Goal: Transaction & Acquisition: Purchase product/service

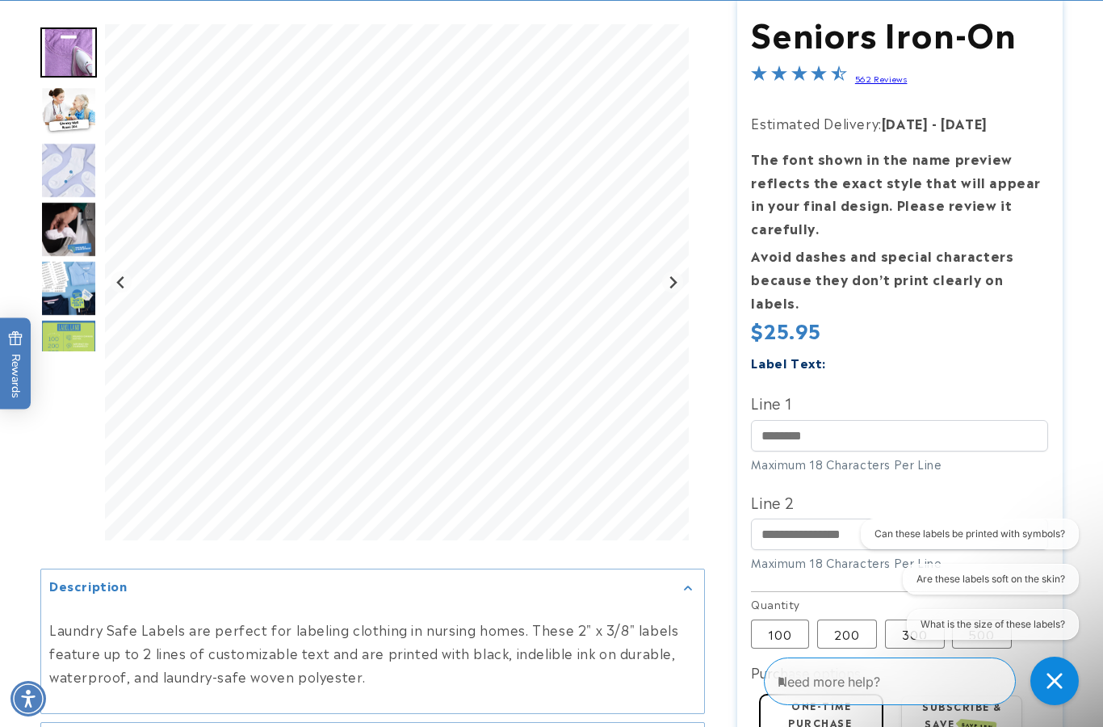
click at [782, 619] on label "100 Variant sold out or unavailable" at bounding box center [780, 633] width 58 height 29
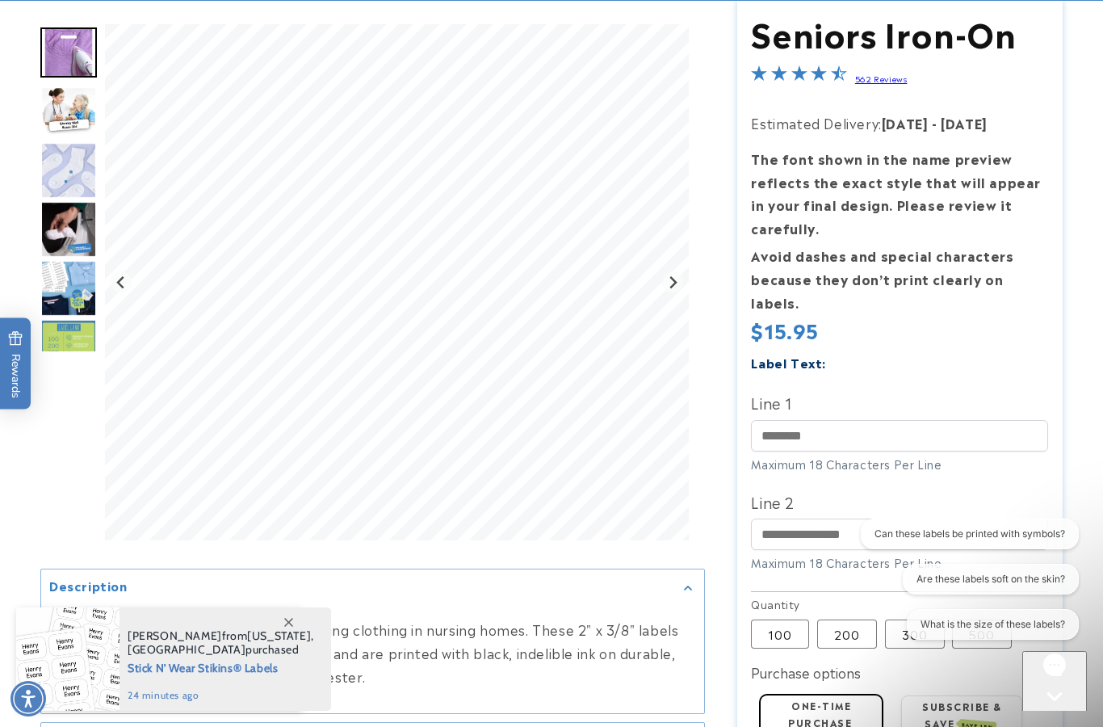
scroll to position [137, 0]
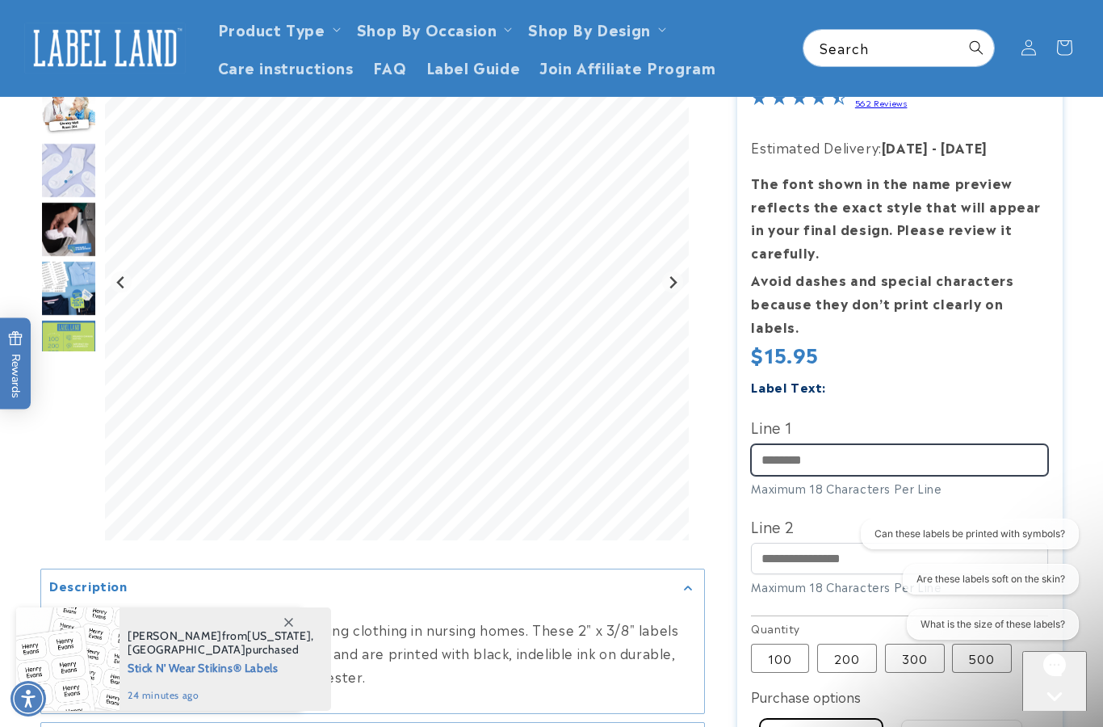
click at [812, 444] on input "Line 1" at bounding box center [899, 459] width 297 height 31
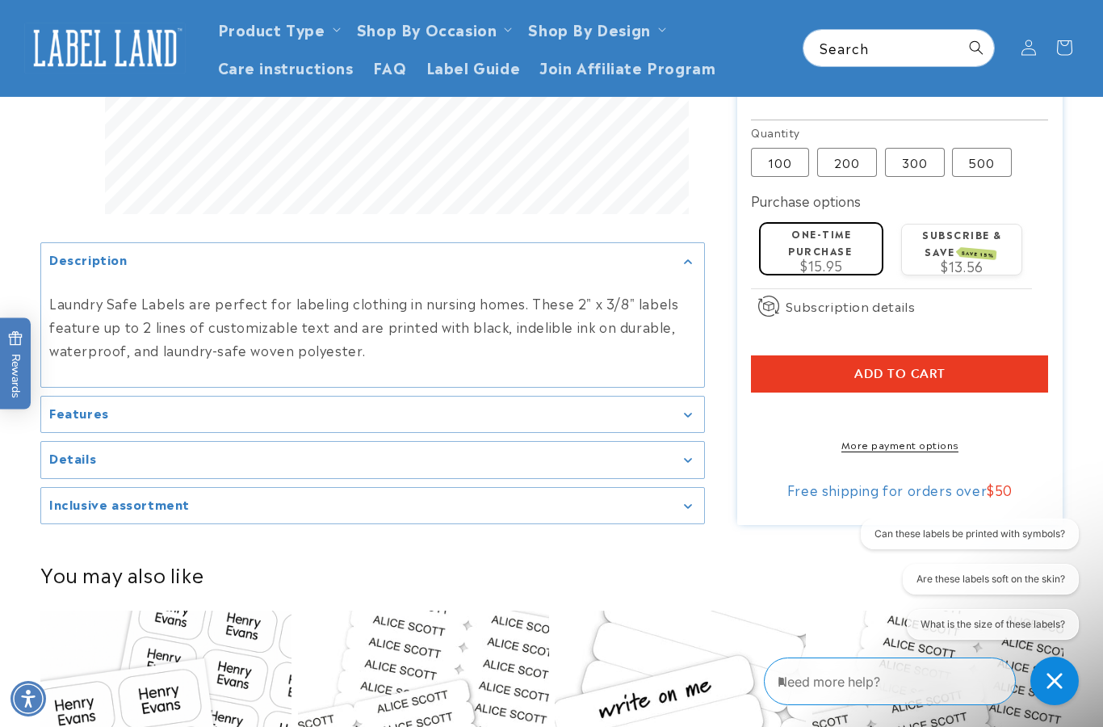
scroll to position [628, 0]
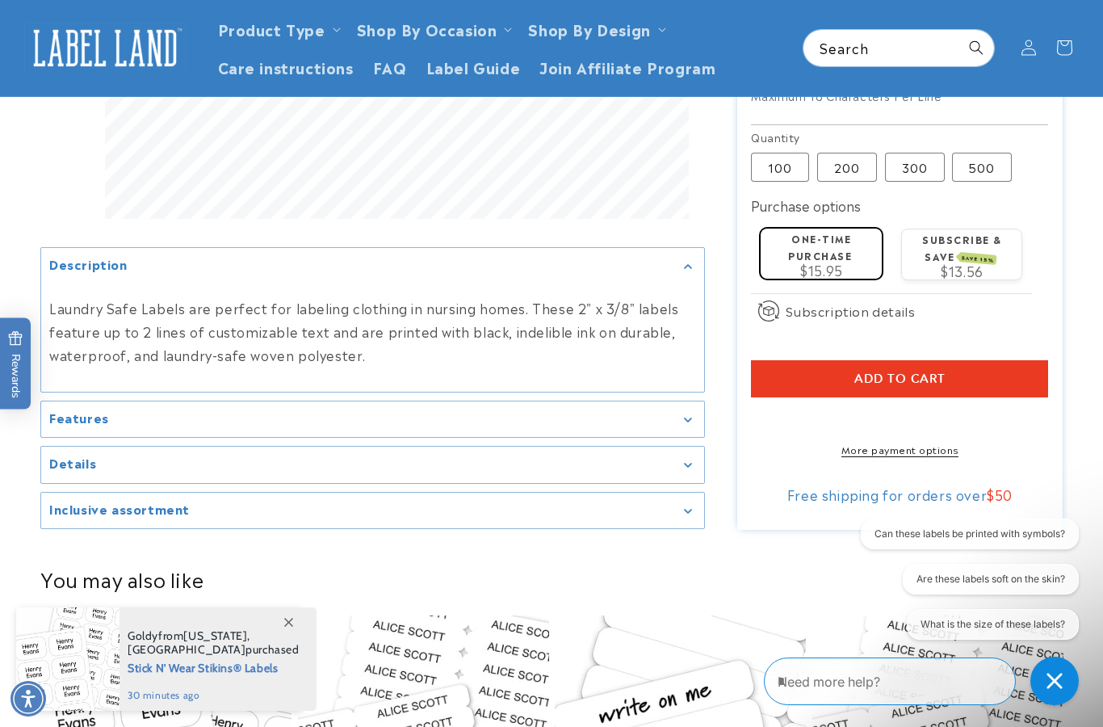
click at [416, 416] on summary "Features" at bounding box center [372, 419] width 663 height 36
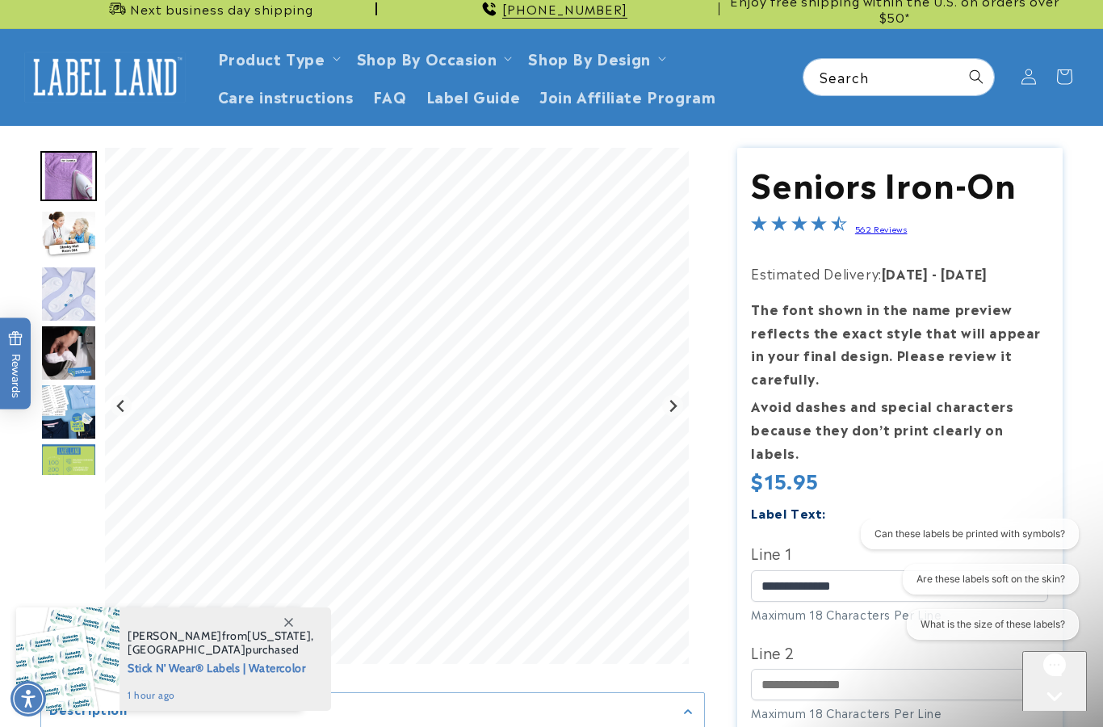
scroll to position [0, 0]
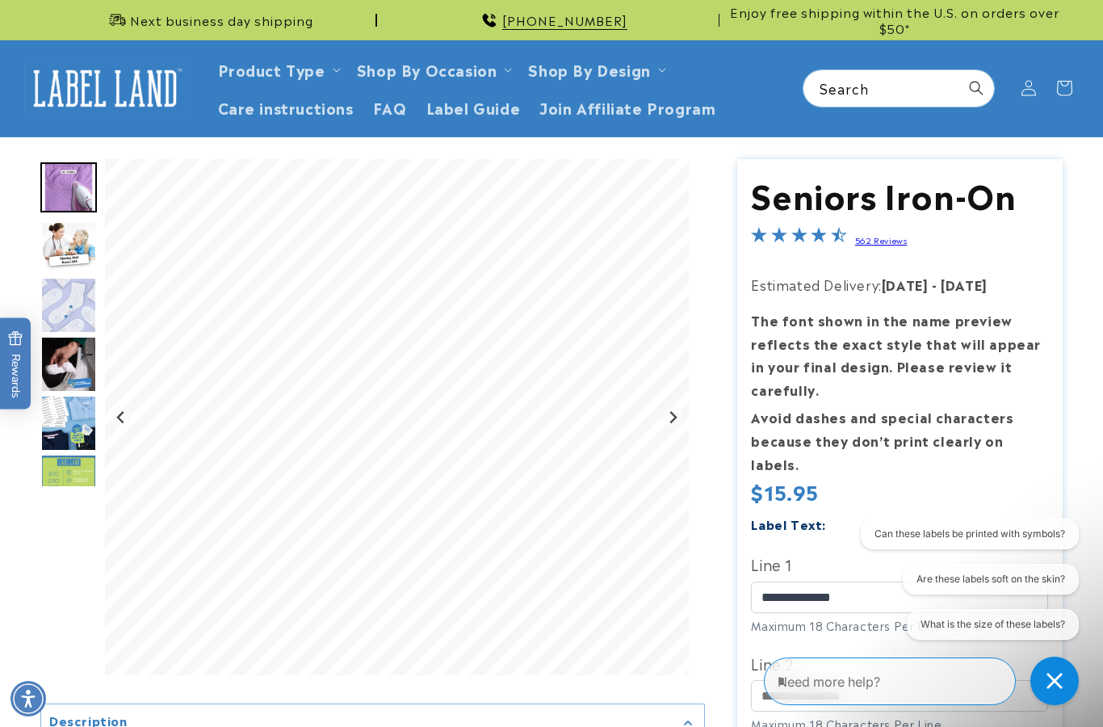
click at [874, 574] on div "Can these labels be printed with symbols? Are these labels soft on the skin? Wh…" at bounding box center [961, 582] width 233 height 128
click at [853, 568] on div "Can these labels be printed with symbols? Are these labels soft on the skin? Wh…" at bounding box center [961, 582] width 233 height 128
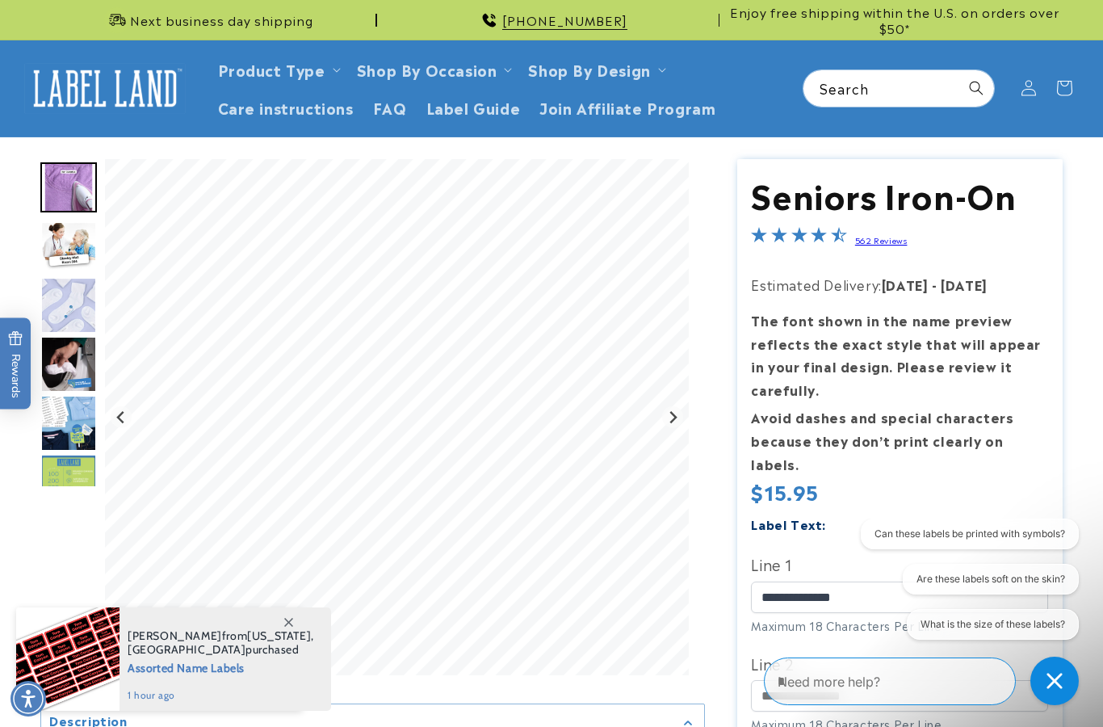
click at [858, 584] on div "Can these labels be printed with symbols? Are these labels soft on the skin? Wh…" at bounding box center [961, 582] width 233 height 128
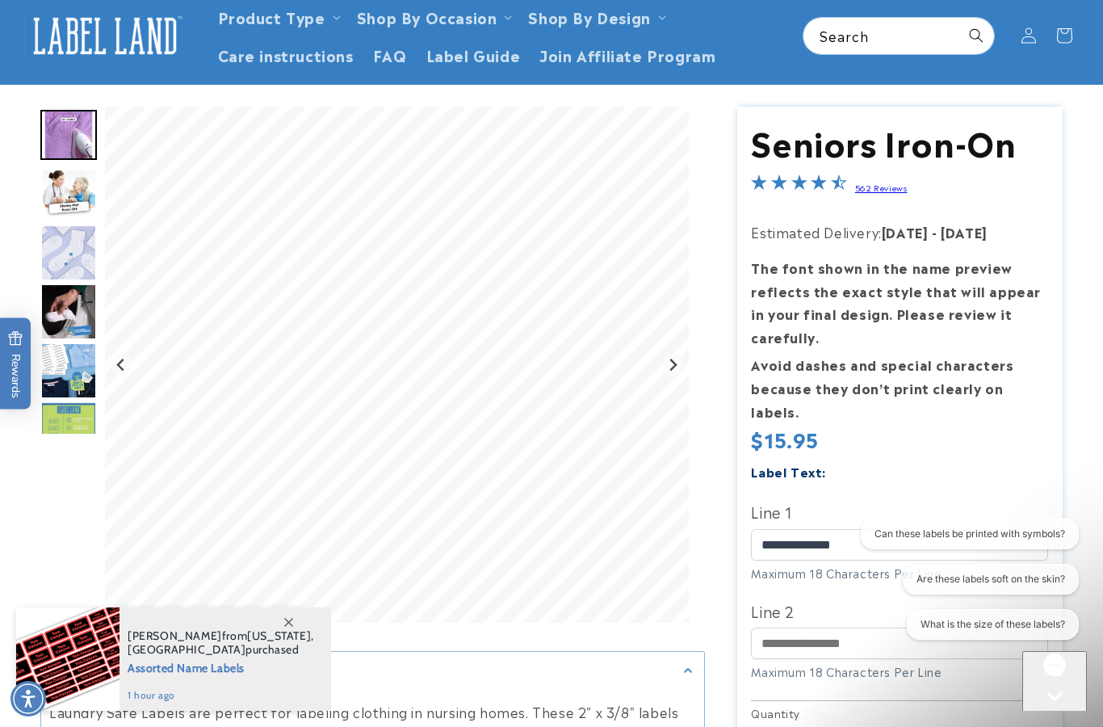
scroll to position [55, 0]
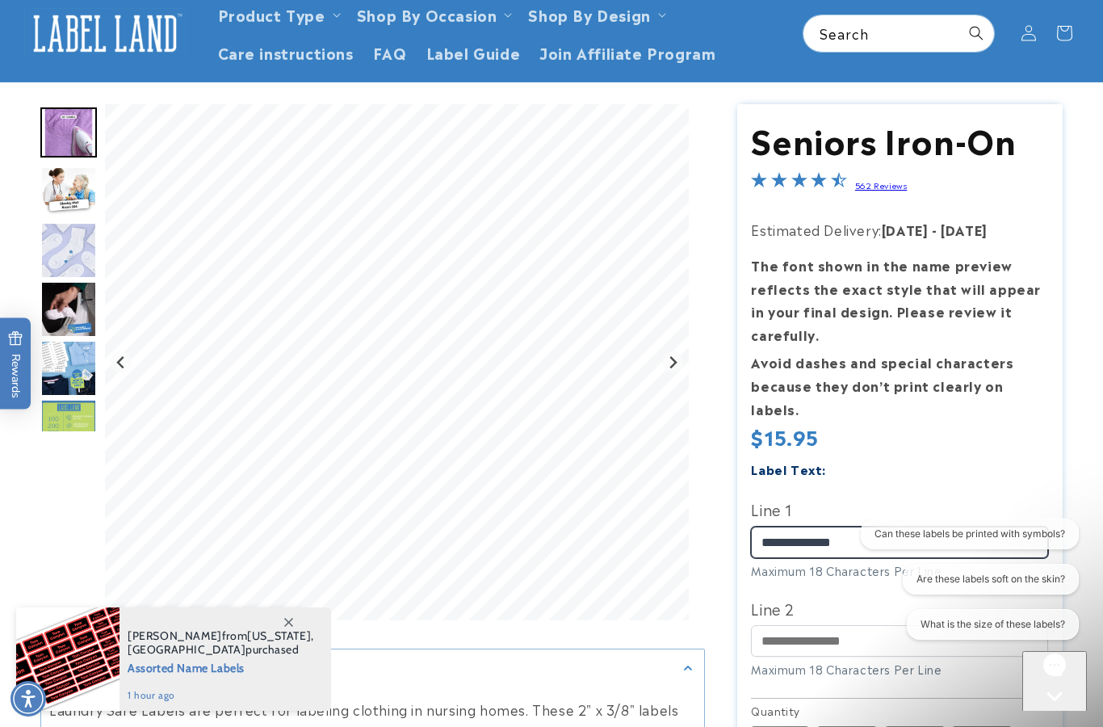
click at [858, 527] on input "**********" at bounding box center [899, 542] width 297 height 31
click at [873, 527] on input "**********" at bounding box center [899, 542] width 297 height 31
type input "*"
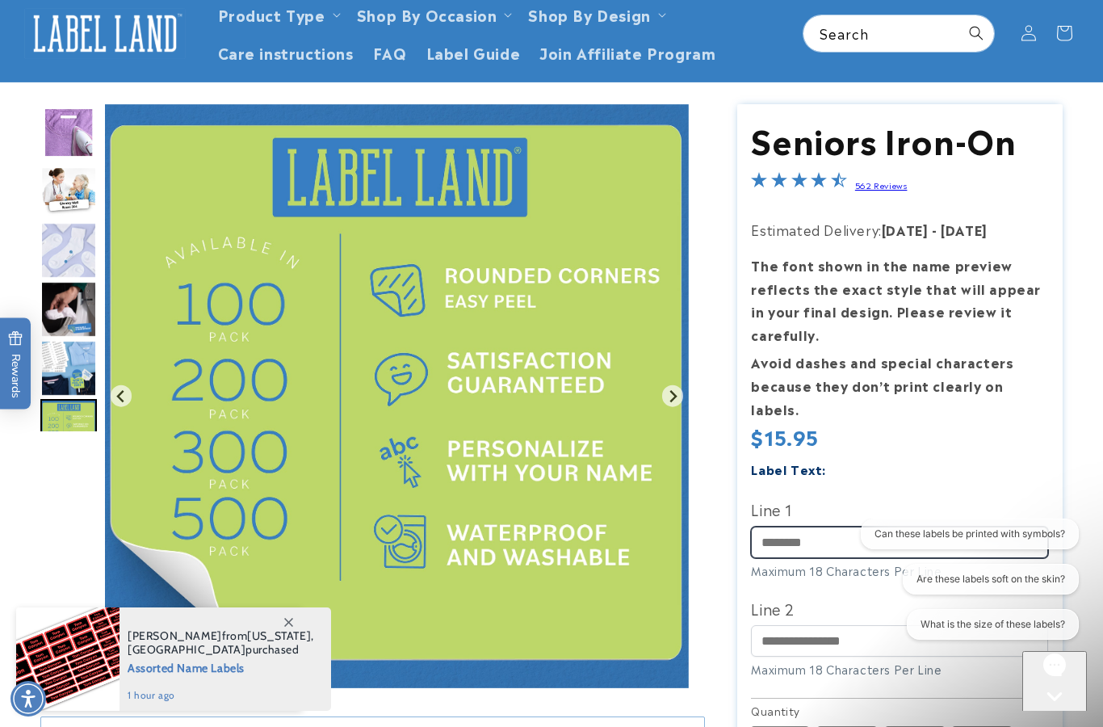
scroll to position [0, 0]
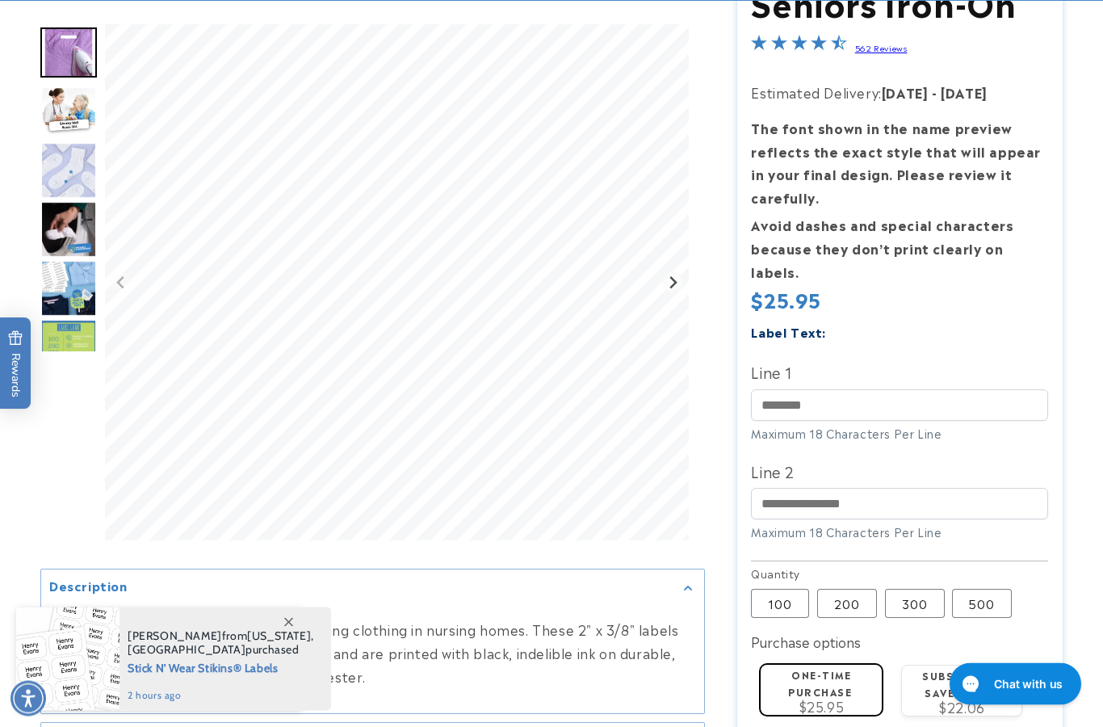
scroll to position [192, 0]
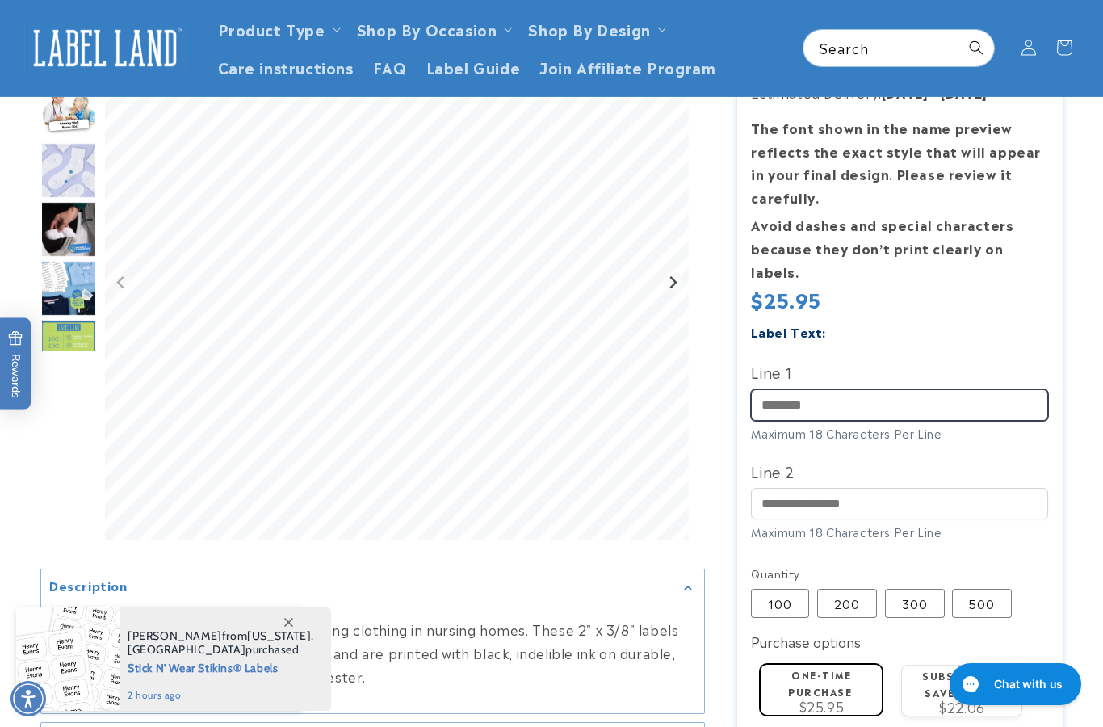
click at [835, 389] on input "Line 1" at bounding box center [899, 404] width 297 height 31
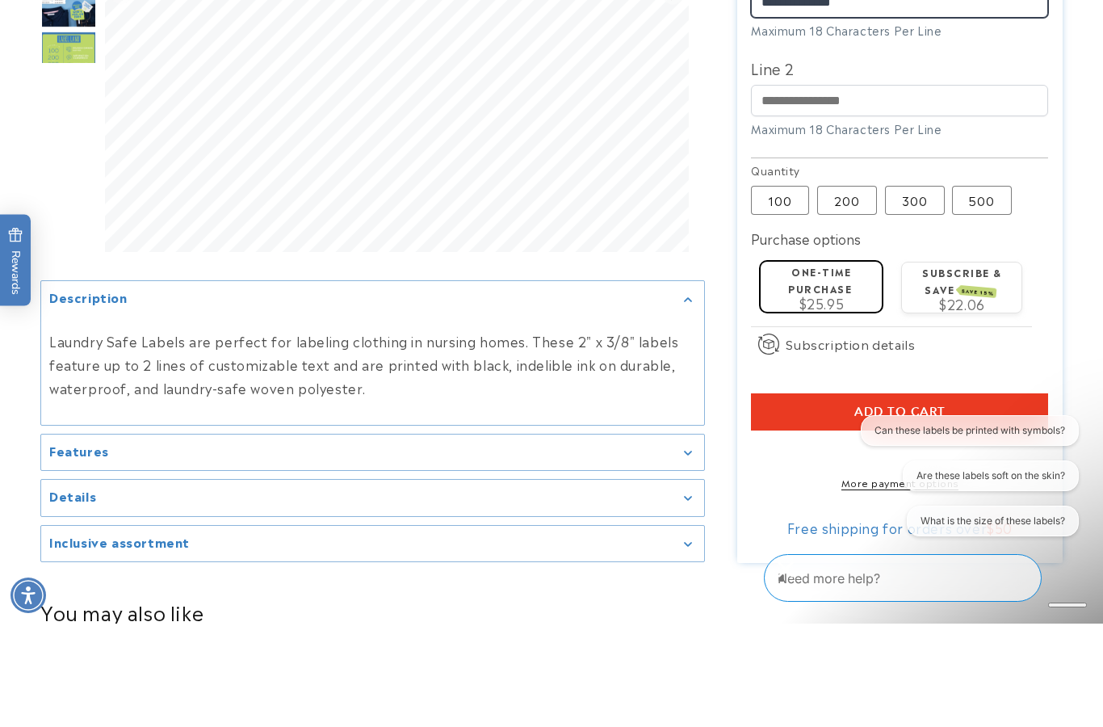
scroll to position [494, 0]
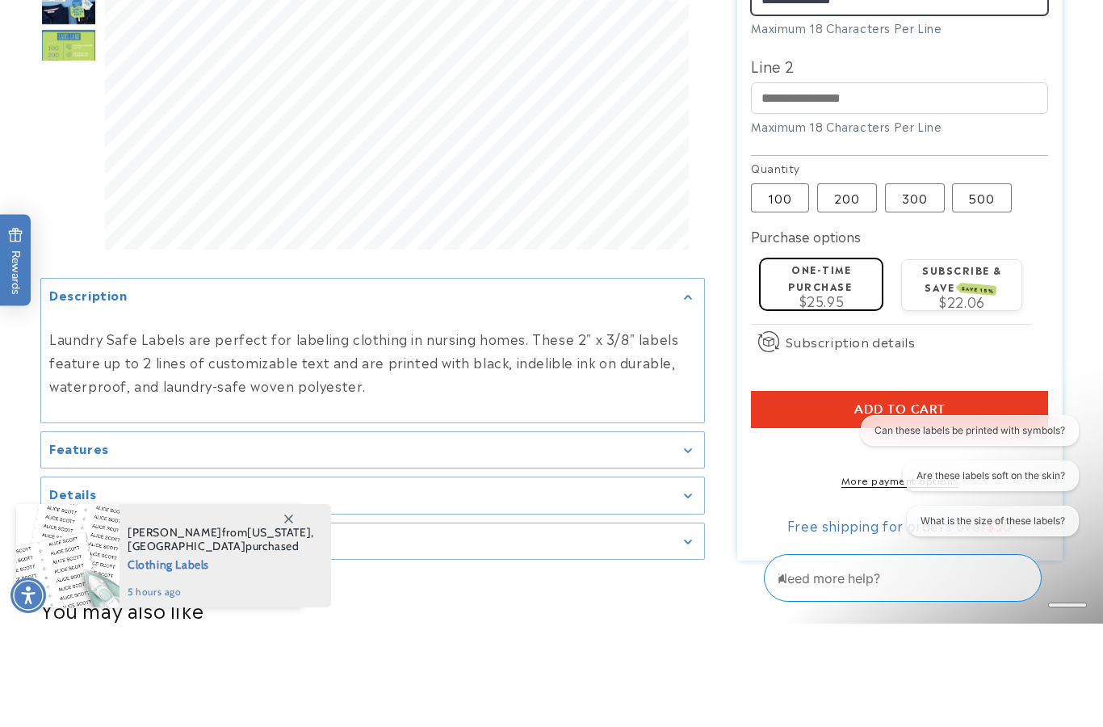
type input "**********"
click at [915, 506] on span "Add to cart" at bounding box center [899, 513] width 91 height 15
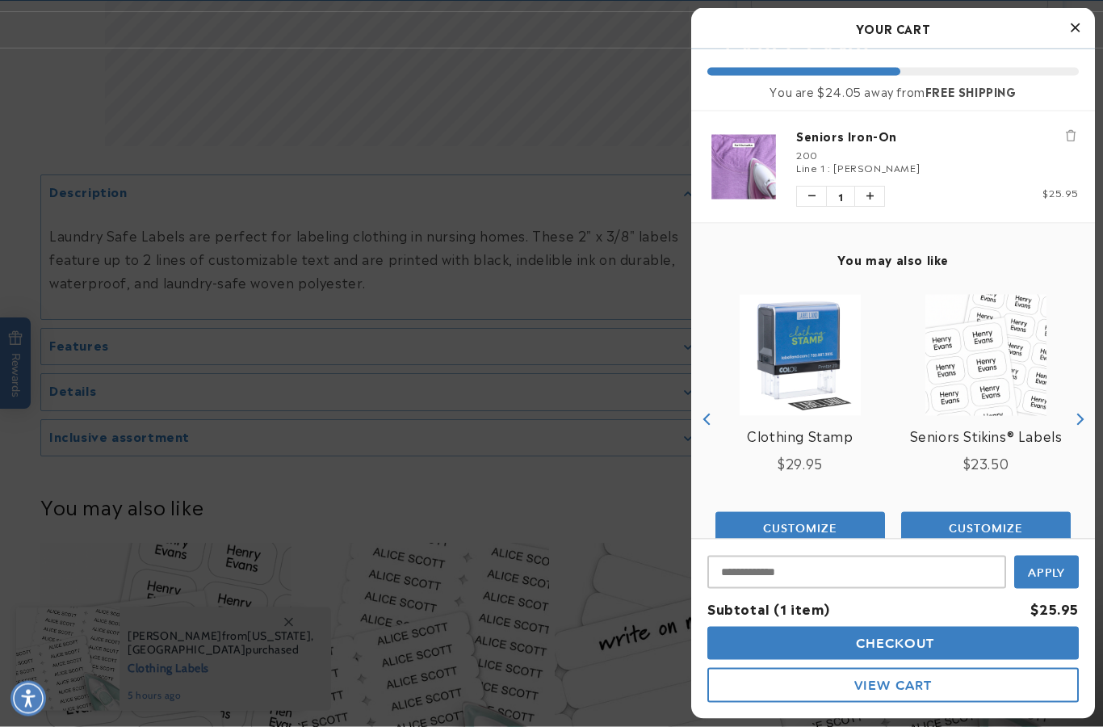
scroll to position [705, 0]
click at [898, 637] on span "Checkout" at bounding box center [893, 643] width 83 height 15
